Goal: Task Accomplishment & Management: Manage account settings

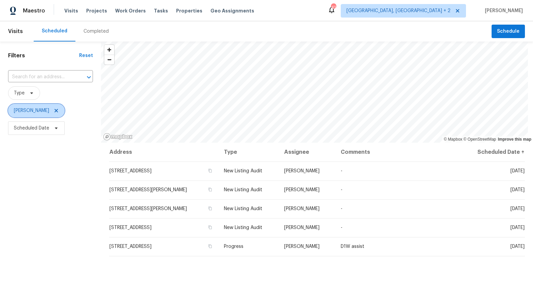
click at [55, 109] on icon at bounding box center [56, 110] width 3 height 3
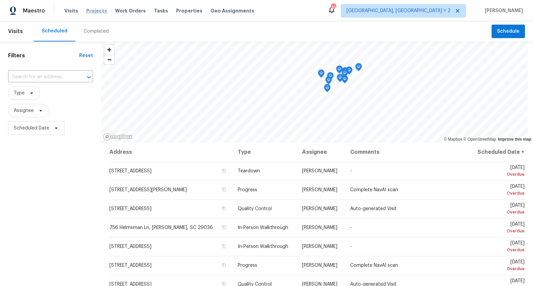
click at [93, 11] on span "Projects" at bounding box center [96, 10] width 21 height 7
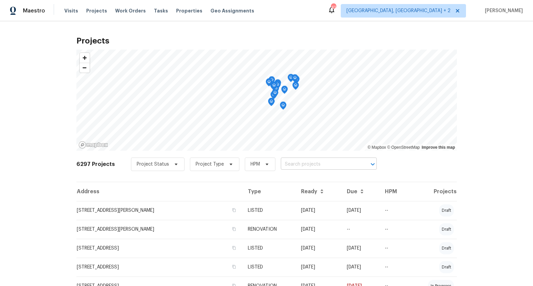
click at [315, 164] on input "text" at bounding box center [319, 164] width 77 height 10
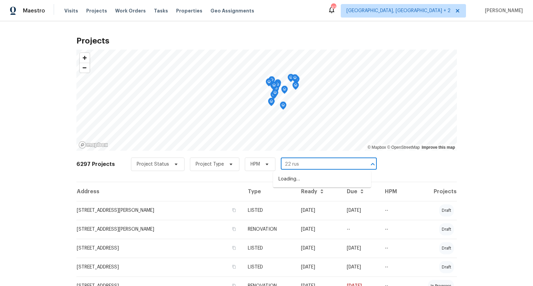
type input "22 rust"
click at [325, 180] on li "[STREET_ADDRESS][PERSON_NAME]" at bounding box center [322, 178] width 98 height 11
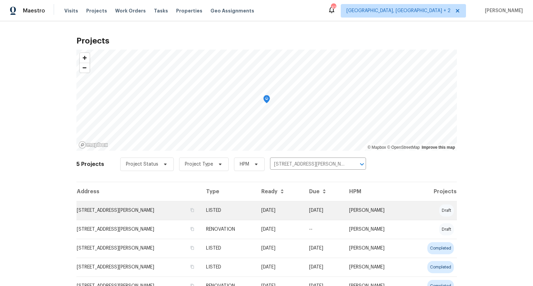
click at [140, 206] on td "[STREET_ADDRESS][PERSON_NAME]" at bounding box center [138, 210] width 124 height 19
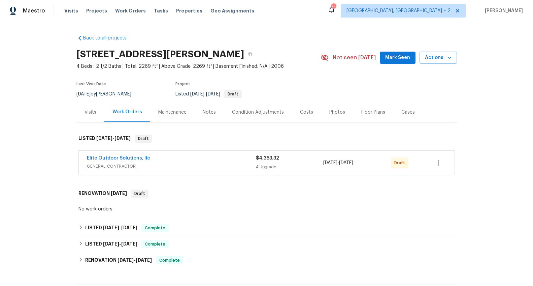
click at [175, 167] on span "GENERAL_CONTRACTOR" at bounding box center [171, 166] width 169 height 7
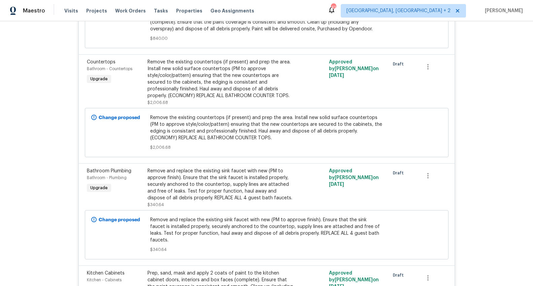
scroll to position [210, 0]
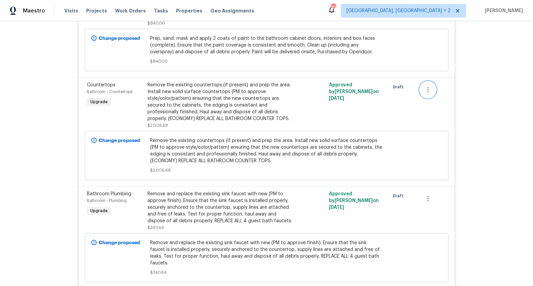
click at [424, 92] on icon "button" at bounding box center [428, 90] width 8 height 8
click at [423, 92] on li "Cancel" at bounding box center [431, 89] width 26 height 11
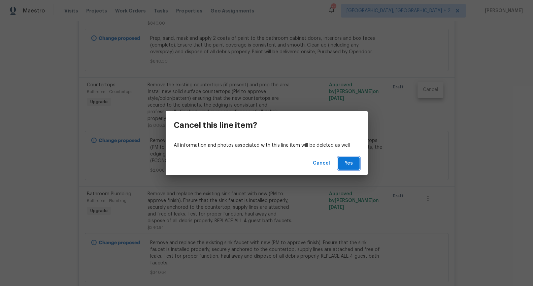
click at [348, 162] on span "Yes" at bounding box center [348, 163] width 11 height 8
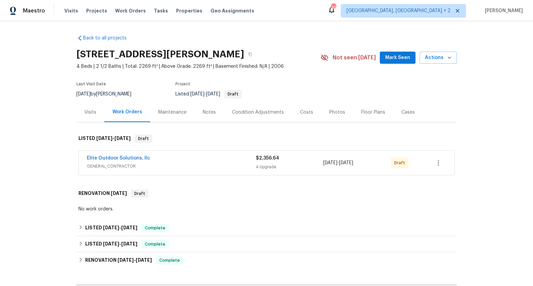
click at [230, 161] on div "Elite Outdoor Solutions, llc" at bounding box center [171, 159] width 169 height 8
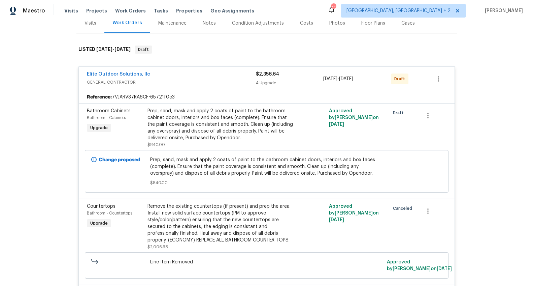
scroll to position [119, 0]
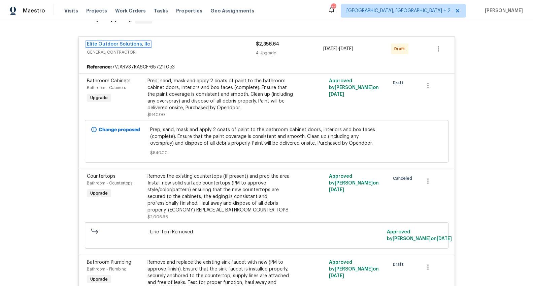
click at [126, 44] on link "Elite Outdoor Solutions, llc" at bounding box center [118, 44] width 63 height 5
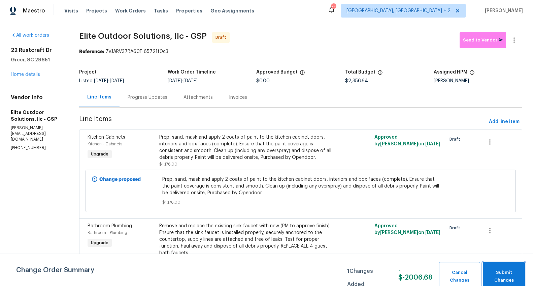
click at [505, 267] on button "Submit Changes" at bounding box center [504, 276] width 42 height 29
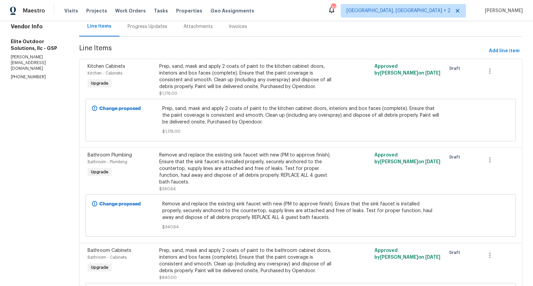
scroll to position [100, 0]
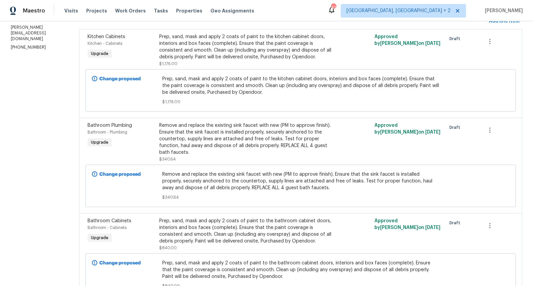
click at [274, 141] on div "Remove and replace the existing sink faucet with new (PM to approve finish). En…" at bounding box center [246, 139] width 175 height 34
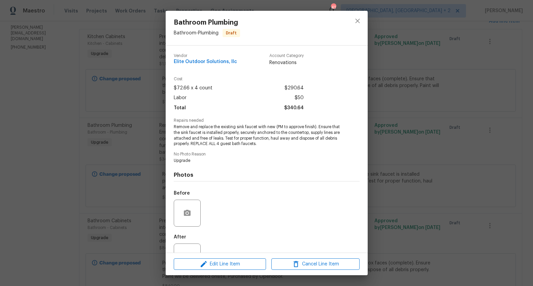
click at [443, 135] on div "Bathroom Plumbing Bathroom - Plumbing Draft Vendor Elite Outdoor Solutions, llc…" at bounding box center [266, 143] width 533 height 286
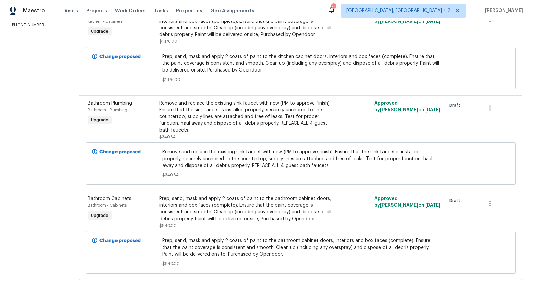
scroll to position [112, 0]
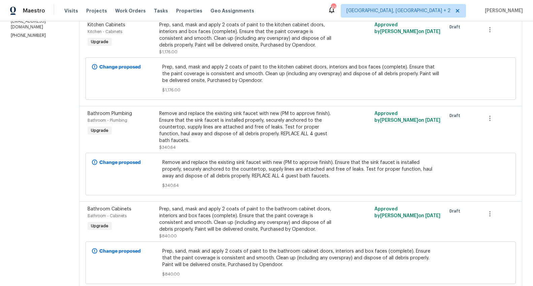
click at [200, 224] on div "Prep, sand, mask and apply 2 coats of paint to the bathroom cabinet doors, inte…" at bounding box center [246, 218] width 175 height 27
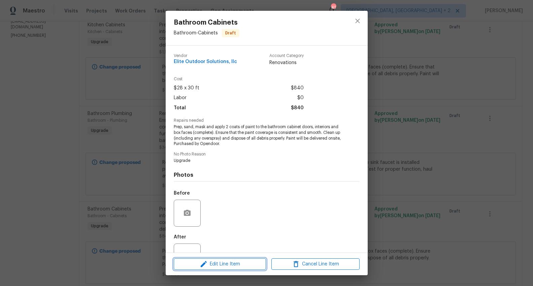
click at [235, 262] on span "Edit Line Item" at bounding box center [220, 264] width 88 height 8
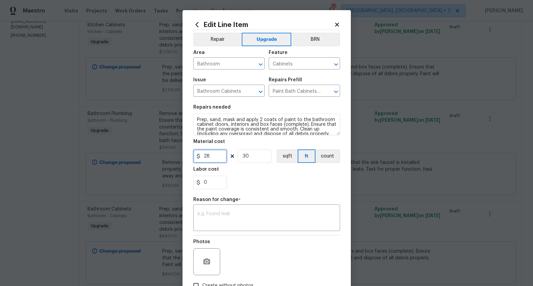
drag, startPoint x: 218, startPoint y: 157, endPoint x: 185, endPoint y: 155, distance: 32.7
click at [185, 155] on div "Edit Line Item Repair Upgrade BRN Area Bathroom ​ Feature Cabinets ​ Issue Bath…" at bounding box center [266, 165] width 168 height 311
type input "300"
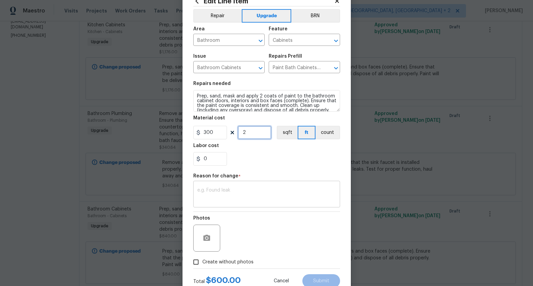
scroll to position [42, 0]
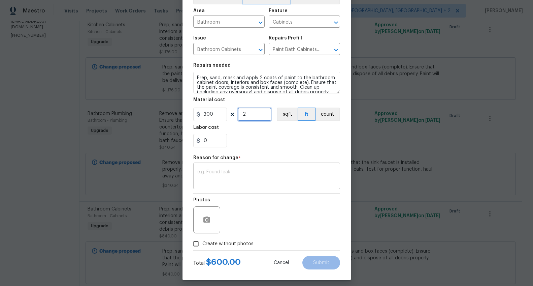
type input "2"
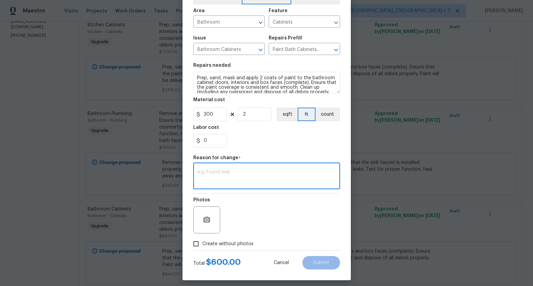
click at [209, 169] on textarea at bounding box center [266, 176] width 139 height 14
type textarea "adjusted amount"
click at [329, 264] on button "Submit" at bounding box center [321, 262] width 38 height 13
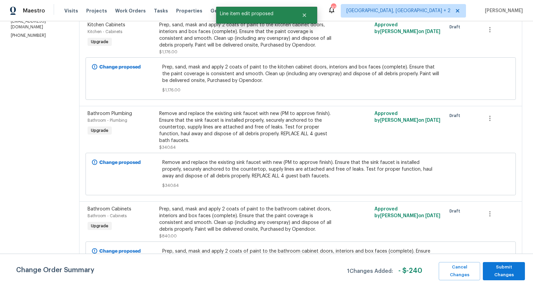
scroll to position [0, 0]
click at [510, 264] on button "Submit Changes" at bounding box center [504, 271] width 42 height 18
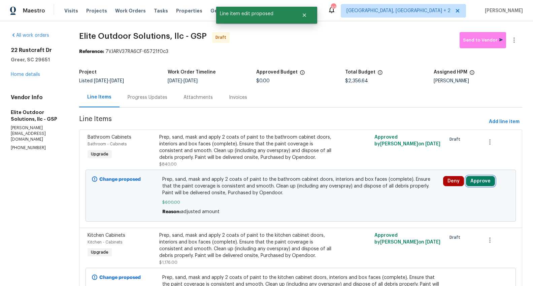
click at [478, 180] on button "Approve" at bounding box center [480, 181] width 29 height 10
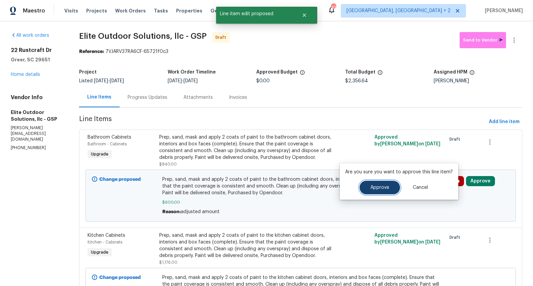
click at [384, 188] on span "Approve" at bounding box center [379, 187] width 19 height 5
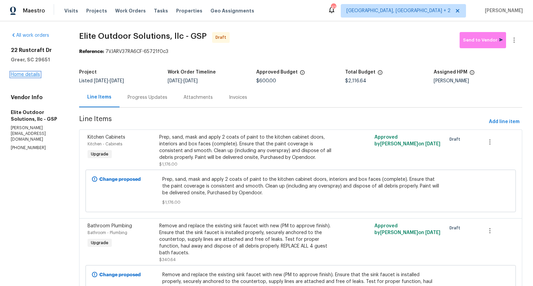
click at [26, 73] on link "Home details" at bounding box center [25, 74] width 29 height 5
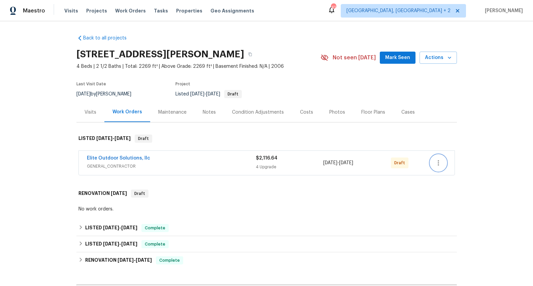
click at [435, 161] on icon "button" at bounding box center [438, 163] width 8 height 8
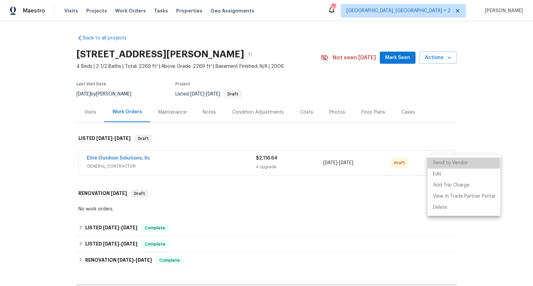
click at [448, 164] on li "Send to Vendor" at bounding box center [464, 162] width 73 height 11
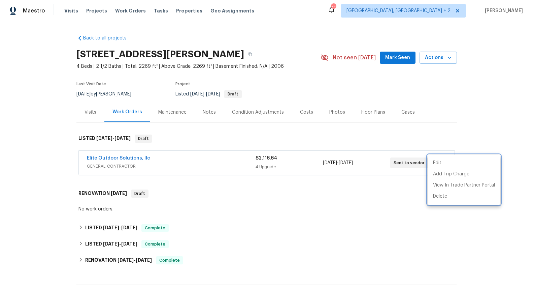
click at [483, 136] on div at bounding box center [266, 143] width 533 height 286
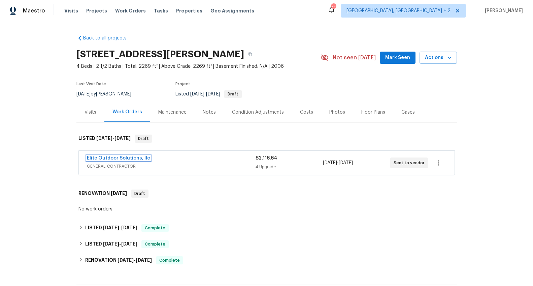
click at [120, 157] on link "Elite Outdoor Solutions, llc" at bounding box center [118, 158] width 63 height 5
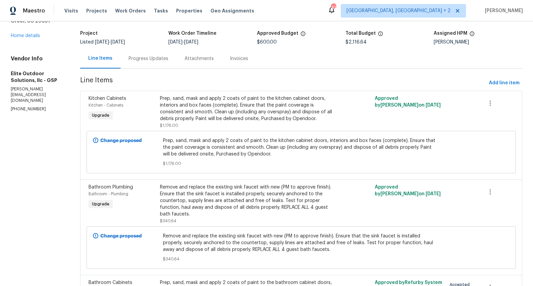
scroll to position [29, 0]
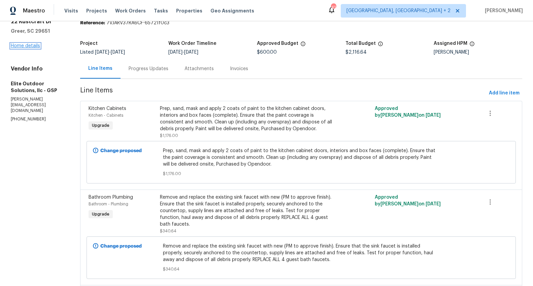
click at [31, 45] on link "Home details" at bounding box center [25, 45] width 29 height 5
